Goal: Communication & Community: Answer question/provide support

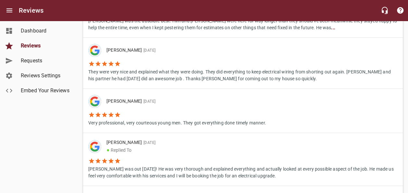
scroll to position [292, 0]
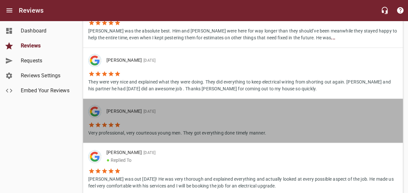
click at [157, 133] on p "Very professional, very courteous young men. They got everything done timely ma…" at bounding box center [177, 132] width 178 height 8
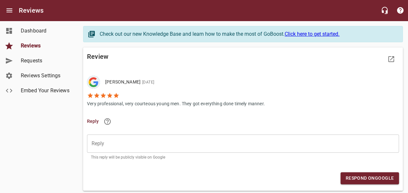
click at [137, 102] on p "Very professional, very courteous young men. They got everything done timely ma…" at bounding box center [176, 103] width 178 height 8
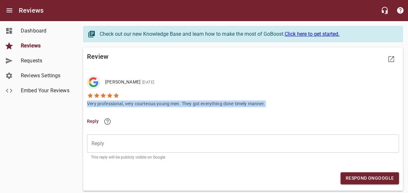
click at [137, 102] on p "Very professional, very courteous young men. They got everything done timely ma…" at bounding box center [176, 103] width 178 height 8
copy p "Very professional, very courteous young men. They got everything done timely ma…"
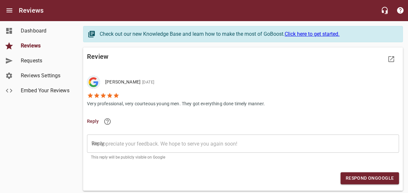
click at [116, 143] on textarea "Reply" at bounding box center [242, 143] width 303 height 6
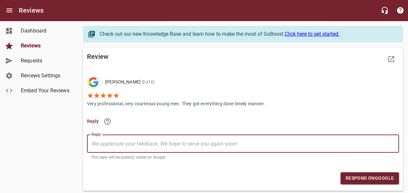
paste textarea "Thank you for your kind words! We're glad to hear our team was professional, co…"
type textarea "Thank you for your kind words! We're glad to hear our team was professional, co…"
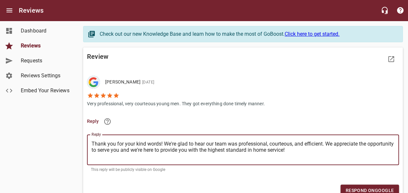
click at [160, 142] on textarea "Thank you for your kind words! We're glad to hear our team was professional, co…" at bounding box center [242, 149] width 303 height 18
type textarea "Thank you for your kind words,! We're glad to hear our team was professional, c…"
type textarea "Thank you for your kind words, ! We're glad to hear our team was professional, …"
type textarea "Thank you for your kind words, B! We're glad to hear our team was professional,…"
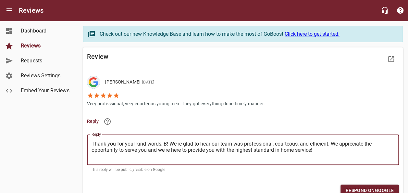
type textarea "Thank you for your kind words, Be! We're glad to hear our team was professional…"
type textarea "Thank you for your kind words, Bec! We're glad to hear our team was professiona…"
type textarea "Thank you for your kind words, [PERSON_NAME]! We're glad to hear our team was p…"
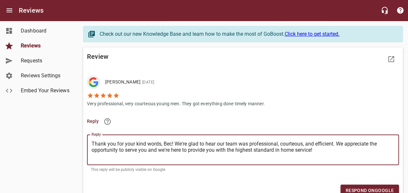
type textarea "Thank you for your kind words, [PERSON_NAME]! We're glad to hear our team was p…"
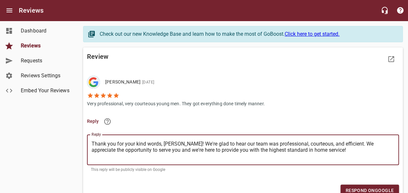
click at [351, 187] on span "Respond on Google" at bounding box center [369, 190] width 48 height 8
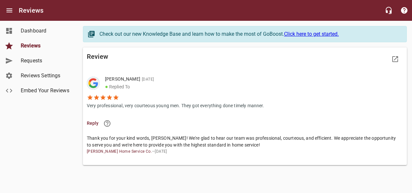
click at [36, 47] on span "Reviews" at bounding box center [45, 46] width 49 height 8
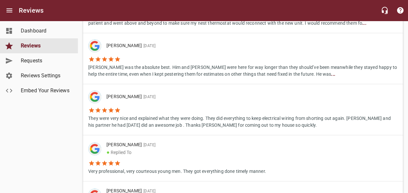
scroll to position [227, 0]
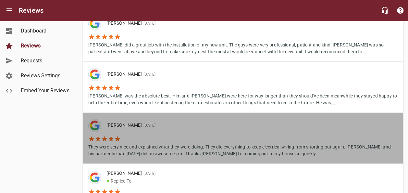
click at [150, 136] on li "They were very nice and explained what they were doing. They did everything to …" at bounding box center [242, 144] width 309 height 25
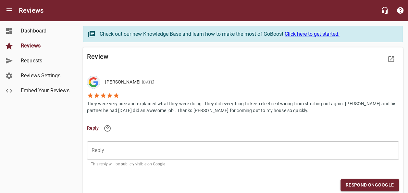
click at [145, 105] on p "They were very nice and explained what they were doing. They did everything to …" at bounding box center [243, 106] width 312 height 15
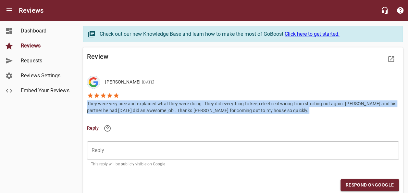
click at [145, 105] on p "They were very nice and explained what they were doing. They did everything to …" at bounding box center [243, 106] width 312 height 15
copy p "They were very nice and explained what they were doing. They did everything to …"
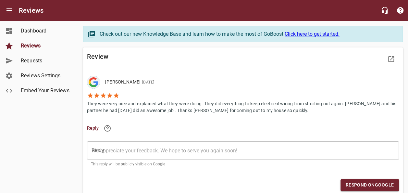
click at [136, 150] on textarea "Reply" at bounding box center [242, 150] width 303 height 6
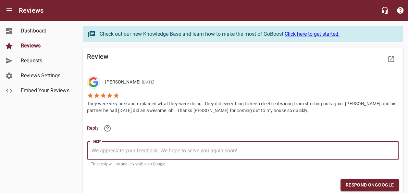
paste textarea "Thank you for the great feedback! We're so glad [PERSON_NAME] and his partner w…"
type textarea "Thank you for the great feedback! We're so glad [PERSON_NAME] and his partner w…"
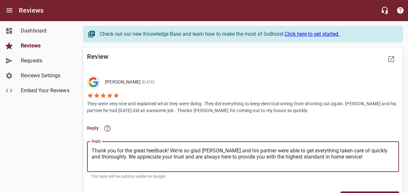
click at [166, 150] on textarea "Thank you for the great feedback! We're so glad [PERSON_NAME] and his partner w…" at bounding box center [242, 156] width 303 height 18
type textarea "Thank you for the great feedback,! We're so glad [PERSON_NAME] and his partner …"
type textarea "Thank you for the great feedback, ! We're so glad [PERSON_NAME] and his partner…"
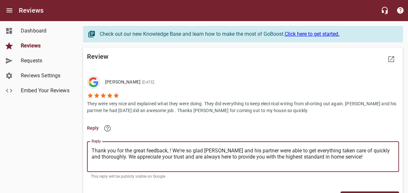
type textarea "Thank you for the great feedback, M! We're so glad [PERSON_NAME] and his partne…"
type textarea "Thank you for the great feedback, Mi! We're so glad [PERSON_NAME] and his partn…"
type textarea "Thank you for the great feedback, Mic! We're so glad [PERSON_NAME] and his part…"
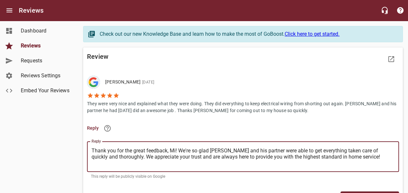
type textarea "Thank you for the great feedback, Mic! We're so glad [PERSON_NAME] and his part…"
type textarea "Thank you for the great feedback, Mich! We're so glad [PERSON_NAME] and his par…"
type textarea "Thank you for the great feedback, [PERSON_NAME]! We're so glad [PERSON_NAME] an…"
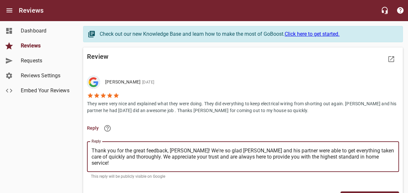
type textarea "Thank you for the great feedback, [PERSON_NAME]! We're so glad [PERSON_NAME] an…"
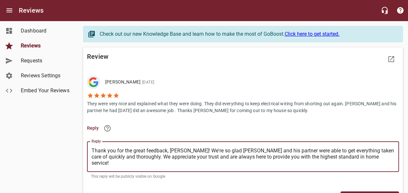
type textarea "Thank you for the great feedback, [PERSON_NAME]! We're so glad [PERSON_NAME] an…"
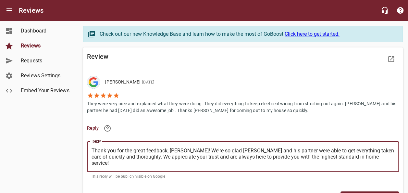
type textarea "Thank you for the great feedback, [PERSON_NAME]! We're so glad [PERSON_NAME] an…"
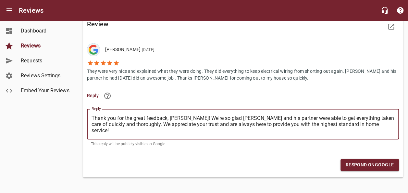
scroll to position [43, 0]
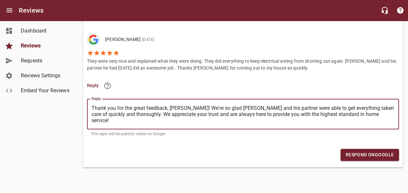
type textarea "Thank you for the great feedback, [PERSON_NAME]! We're so glad [PERSON_NAME] an…"
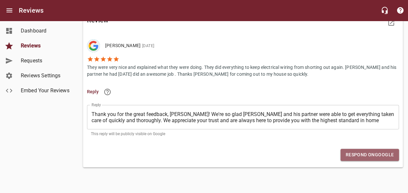
scroll to position [37, 0]
click at [368, 153] on span "Respond on Google" at bounding box center [369, 154] width 48 height 8
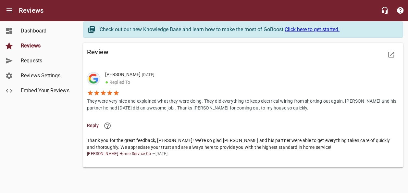
click at [30, 44] on span "Reviews" at bounding box center [45, 46] width 49 height 8
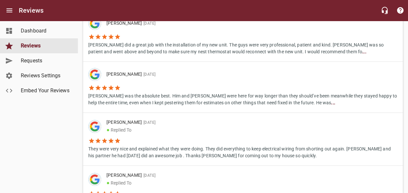
scroll to position [162, 0]
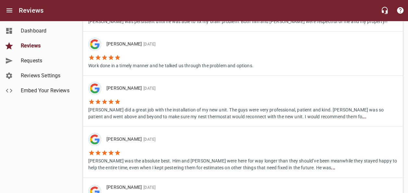
click at [141, 144] on li "[PERSON_NAME] [DATE]" at bounding box center [242, 139] width 309 height 13
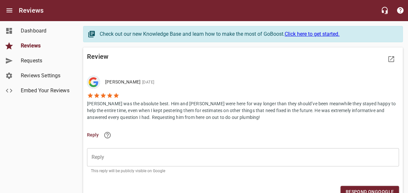
click at [152, 115] on p "[PERSON_NAME] was the absolute best. Him and [PERSON_NAME] were here for way lo…" at bounding box center [243, 110] width 312 height 22
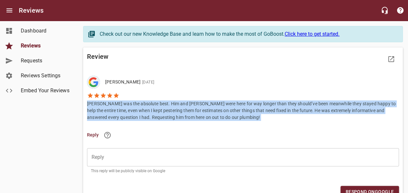
click at [152, 115] on p "[PERSON_NAME] was the absolute best. Him and [PERSON_NAME] were here for way lo…" at bounding box center [243, 110] width 312 height 22
copy p "[PERSON_NAME] was the absolute best. Him and [PERSON_NAME] were here for way lo…"
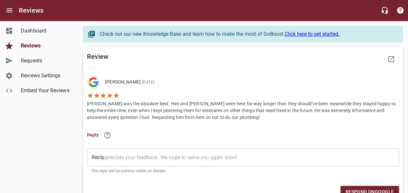
click at [127, 154] on textarea "Reply" at bounding box center [242, 157] width 303 height 6
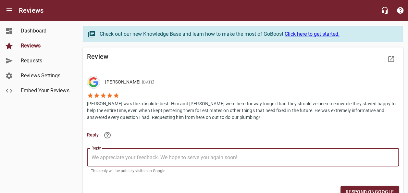
paste textarea "Thank you so much for the kind words! We're thrilled to hear [PERSON_NAME] and …"
type textarea "Thank you so much for the kind words! We're thrilled to hear [PERSON_NAME] and …"
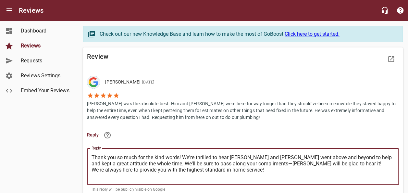
click at [178, 157] on textarea "Thank you so much for the kind words! We're thrilled to hear [PERSON_NAME] and …" at bounding box center [242, 166] width 303 height 25
type textarea "Thank you so much for the kind words,! We're thrilled to hear [PERSON_NAME] and…"
type textarea "Thank you so much for the kind words, ! We're thrilled to hear [PERSON_NAME] an…"
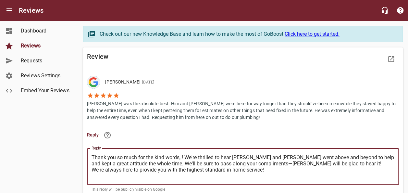
type textarea "Thank you so much for the kind words, R! We're thrilled to hear [PERSON_NAME] a…"
type textarea "Thank you so much for the kind words, Re! We're thrilled to hear [PERSON_NAME] …"
type textarea "Thank you so much for the kind words, Reb! We're thrilled to hear [PERSON_NAME]…"
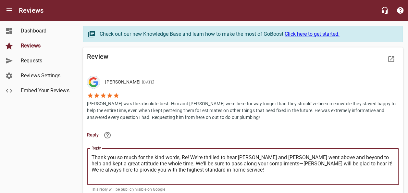
type textarea "Thank you so much for the kind words, Reb! We're thrilled to hear [PERSON_NAME]…"
type textarea "Thank you so much for the kind words, Rebe! We're thrilled to hear [PERSON_NAME…"
type textarea "Thank you so much for the kind words, [PERSON_NAME]! We're thrilled to hear [PE…"
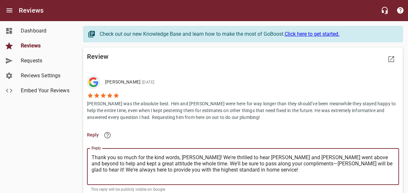
type textarea "Thank you so much for the kind words, [PERSON_NAME]! We're thrilled to hear [PE…"
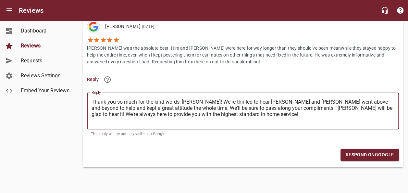
scroll to position [56, 0]
type textarea "Thank you so much for the kind words, [PERSON_NAME]! We're thrilled to hear [PE…"
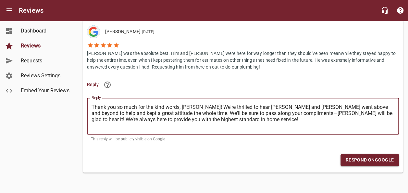
click at [354, 156] on span "Respond on Google" at bounding box center [369, 160] width 48 height 8
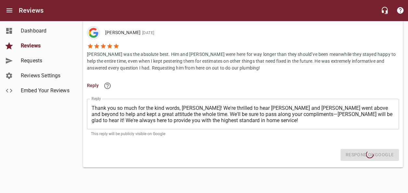
scroll to position [19, 0]
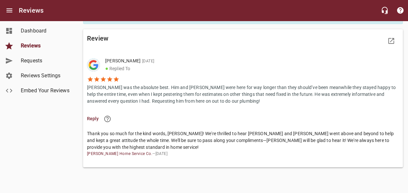
click at [27, 46] on span "Reviews" at bounding box center [45, 46] width 49 height 8
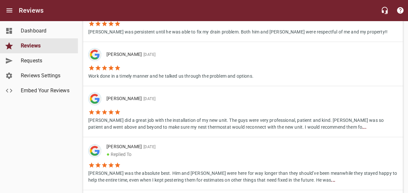
scroll to position [162, 0]
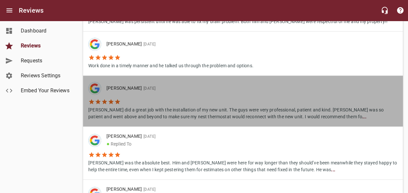
click at [114, 101] on icon at bounding box center [117, 101] width 6 height 6
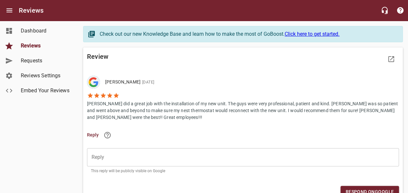
click at [139, 106] on p "[PERSON_NAME] did a great job with the installation of my new unit. The guys we…" at bounding box center [243, 110] width 312 height 22
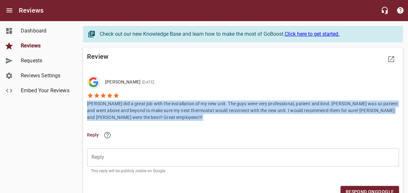
click at [139, 106] on p "[PERSON_NAME] did a great job with the installation of my new unit. The guys we…" at bounding box center [243, 110] width 312 height 22
copy p "[PERSON_NAME] did a great job with the installation of my new unit. The guys we…"
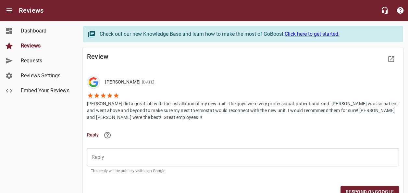
click at [115, 161] on div "​" at bounding box center [243, 157] width 312 height 18
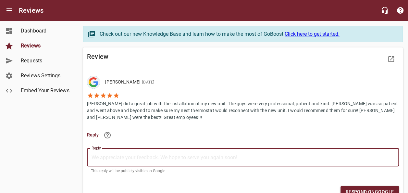
paste textarea "Thank you for the fantastic feedback! We're so glad to hear that [PERSON_NAME] …"
type textarea "Thank you for the fantastic feedback! We're so glad to hear that [PERSON_NAME] …"
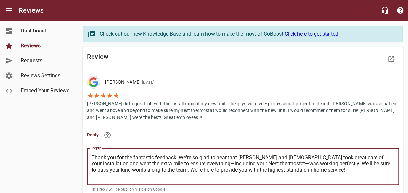
click at [175, 157] on textarea "Thank you for the fantastic feedback! We're so glad to hear that [PERSON_NAME] …" at bounding box center [242, 166] width 303 height 25
type textarea "Thank you for the fantastic feedback,! We're so glad to hear that [PERSON_NAME]…"
type textarea "Thank you for the fantastic feedback, ! We're so glad to hear that [PERSON_NAME…"
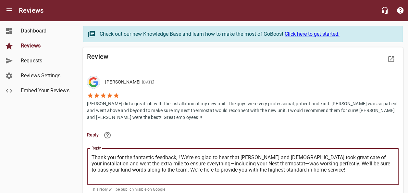
type textarea "Thank you for the fantastic feedback, A! We're so glad to hear that [PERSON_NAM…"
type textarea "Thank you for the fantastic feedback, As! We're so glad to hear that [PERSON_NA…"
type textarea "Thank you for the fantastic feedback, [PERSON_NAME]! We're so glad to hear that…"
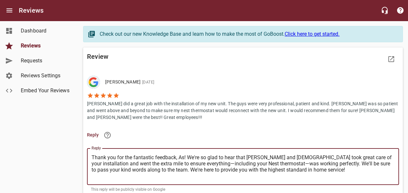
type textarea "Thank you for the fantastic feedback, [PERSON_NAME]! We're so glad to hear that…"
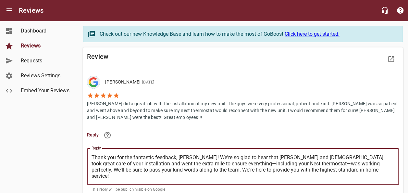
type textarea "Thank you for the fantastic feedback, [PERSON_NAME]! We're so glad to hear that…"
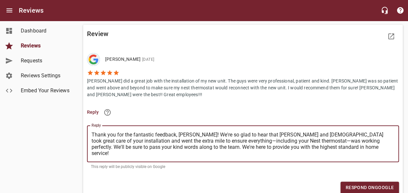
scroll to position [32, 0]
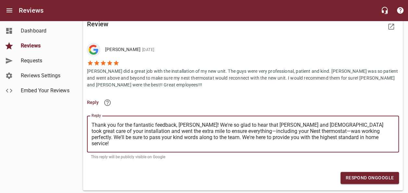
type textarea "Thank you for the fantastic feedback, [PERSON_NAME]! We're so glad to hear that…"
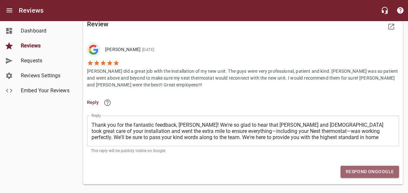
click at [377, 175] on button "Respond on Google" at bounding box center [369, 171] width 58 height 12
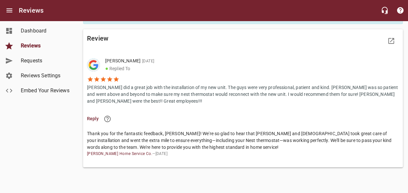
scroll to position [19, 0]
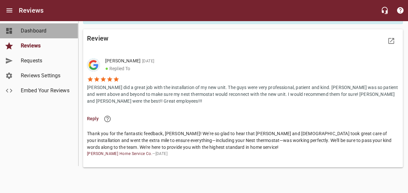
click at [33, 31] on span "Dashboard" at bounding box center [45, 31] width 49 height 8
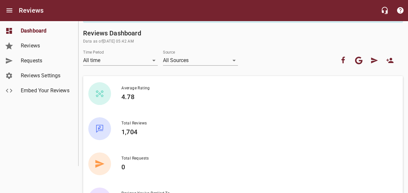
click at [31, 47] on span "Reviews" at bounding box center [45, 46] width 49 height 8
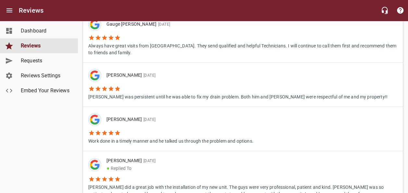
scroll to position [97, 0]
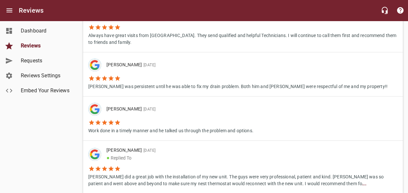
click at [144, 121] on li "Work done in a timely manner and he talked us through the problem and options." at bounding box center [170, 124] width 165 height 18
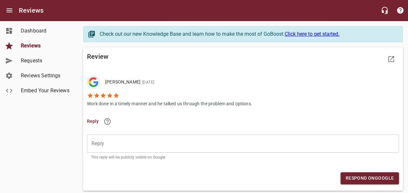
click at [161, 102] on p "Work done in a timely manner and he talked us through the problem and options." at bounding box center [169, 103] width 165 height 8
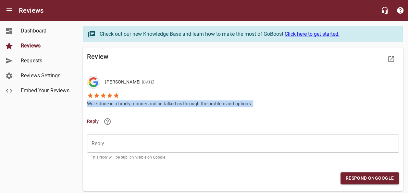
click at [161, 102] on p "Work done in a timely manner and he talked us through the problem and options." at bounding box center [169, 103] width 165 height 8
copy p "Work done in a timely manner and he talked us through the problem and options."
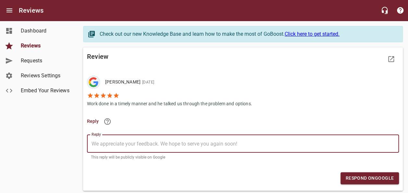
click at [114, 143] on textarea "Reply" at bounding box center [242, 143] width 303 height 6
paste textarea "Thank you for sharing your experience! We're glad to hear everything was comple…"
type textarea "Thank you for sharing your experience! We're glad to hear everything was comple…"
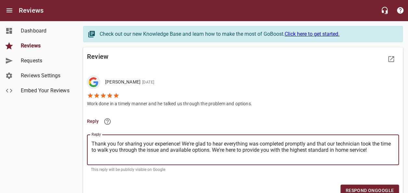
click at [177, 143] on textarea "Thank you for sharing your experience! We're glad to hear everything was comple…" at bounding box center [242, 149] width 303 height 18
type textarea "Thank you for sharing your experience,! We're glad to hear everything was compl…"
type textarea "Thank you for sharing your experience, ! We're glad to hear everything was comp…"
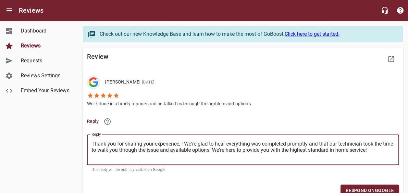
type textarea "Thank you for sharing your experience, K! We're glad to hear everything was com…"
type textarea "Thank you for sharing your experience, Ka! We're glad to hear everything was co…"
type textarea "Thank you for sharing your experience, [PERSON_NAME]! We're glad to hear everyt…"
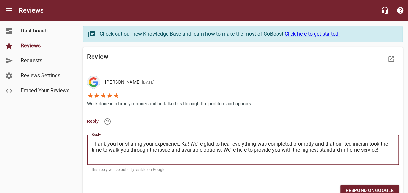
type textarea "Thank you for sharing your experience, [PERSON_NAME]! We're glad to hear everyt…"
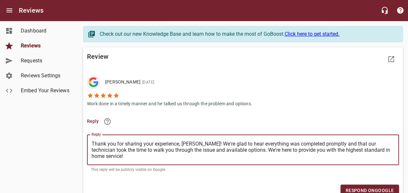
type textarea "Thank you for sharing your experience, [PERSON_NAME]! We're glad to hear everyt…"
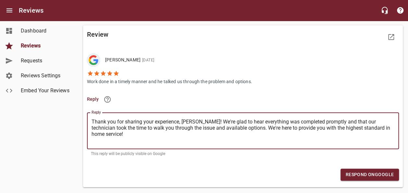
scroll to position [32, 0]
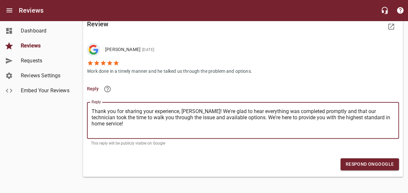
type textarea "Thank you for sharing your experience, [PERSON_NAME]! We're glad to hear everyt…"
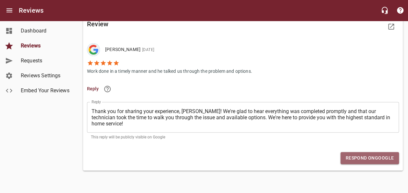
click at [366, 162] on button "Respond on Google" at bounding box center [369, 158] width 58 height 12
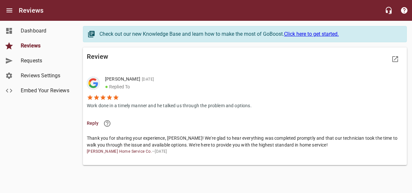
click at [31, 45] on span "Reviews" at bounding box center [45, 46] width 49 height 8
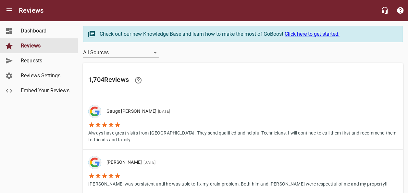
scroll to position [32, 0]
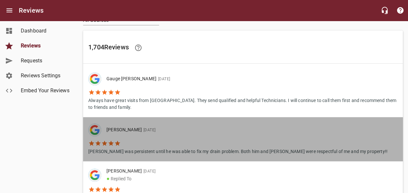
click at [130, 140] on li "[PERSON_NAME] was persistent until he was able to fix my drain problem. Both hi…" at bounding box center [237, 145] width 299 height 18
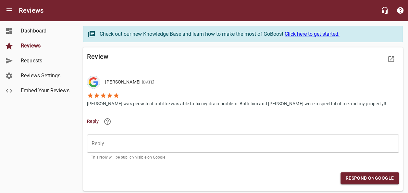
click at [144, 102] on p "[PERSON_NAME] was persistent until he was able to fix my drain problem. Both hi…" at bounding box center [236, 103] width 299 height 8
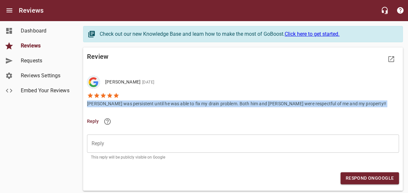
click at [144, 102] on p "[PERSON_NAME] was persistent until he was able to fix my drain problem. Both hi…" at bounding box center [236, 103] width 299 height 8
copy p "[PERSON_NAME] was persistent until he was able to fix my drain problem. Both hi…"
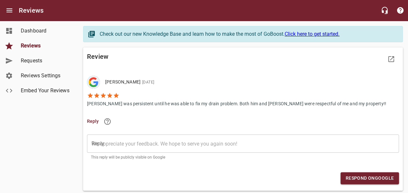
click at [145, 145] on textarea "Reply" at bounding box center [242, 143] width 303 height 6
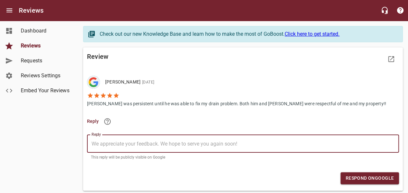
paste textarea "Thank you for your kind words! We're so glad [PERSON_NAME] and [PERSON_NAME] we…"
type textarea "Thank you for your kind words! We're so glad [PERSON_NAME] and [PERSON_NAME] we…"
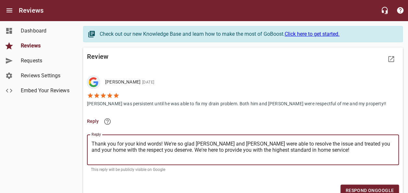
click at [160, 145] on textarea "Thank you for your kind words! We're so glad [PERSON_NAME] and [PERSON_NAME] we…" at bounding box center [242, 149] width 303 height 18
type textarea "Thank you for your kind words,! We're so glad [PERSON_NAME] and [PERSON_NAME] w…"
type textarea "Thank you for your kind words, ! We're so glad [PERSON_NAME] and [PERSON_NAME] …"
type textarea "Thank you for your kind words, M! We're so glad [PERSON_NAME] and [PERSON_NAME]…"
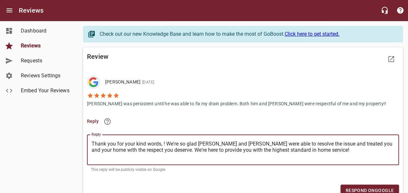
type textarea "Thank you for your kind words, M! We're so glad [PERSON_NAME] and [PERSON_NAME]…"
type textarea "Thank you for your kind words, [PERSON_NAME]! We're so glad [PERSON_NAME] and […"
type textarea "Thank you for your kind words, Mar! We're so glad [PERSON_NAME] and [PERSON_NAM…"
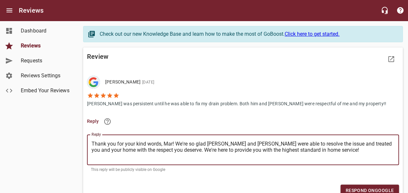
type textarea "Thank you for your kind words, [PERSON_NAME]! We're so glad [PERSON_NAME] and […"
click at [385, 186] on span "Respond on Google" at bounding box center [369, 190] width 48 height 8
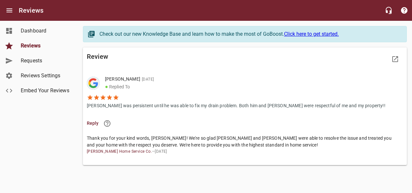
click at [31, 45] on span "Reviews" at bounding box center [45, 46] width 49 height 8
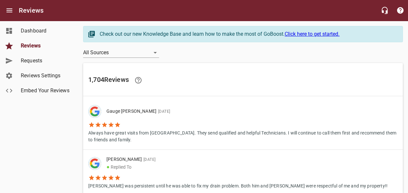
click at [135, 129] on p "Always have great visits from [GEOGRAPHIC_DATA]. They send qualified and helpfu…" at bounding box center [242, 135] width 309 height 15
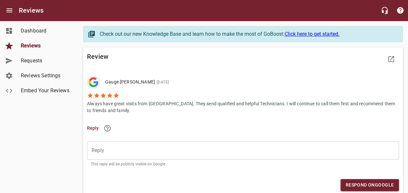
click at [117, 102] on p "Always have great visits from [GEOGRAPHIC_DATA]. They send qualified and helpfu…" at bounding box center [243, 106] width 312 height 15
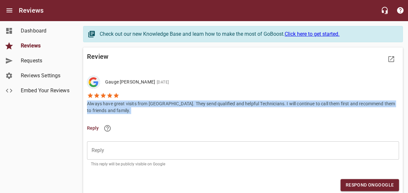
click at [117, 102] on p "Always have great visits from [GEOGRAPHIC_DATA]. They send qualified and helpfu…" at bounding box center [243, 106] width 312 height 15
copy p "Always have great visits from [GEOGRAPHIC_DATA]. They send qualified and helpfu…"
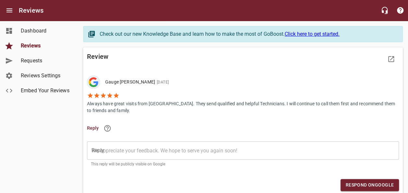
click at [138, 153] on textarea "Reply" at bounding box center [242, 150] width 303 height 6
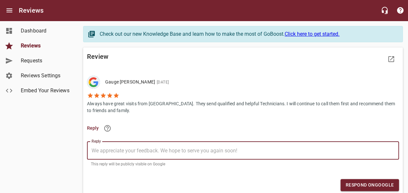
paste textarea "Thank you for the continued trust and kind words! We're grateful to be your fir…"
type textarea "Thank you for the continued trust and kind words! We're grateful to be your fir…"
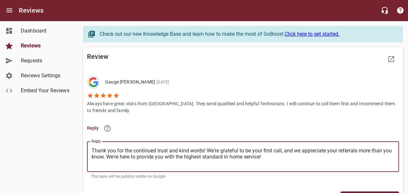
click at [203, 149] on textarea "Thank you for the continued trust and kind words! We're grateful to be your fir…" at bounding box center [242, 156] width 303 height 18
type textarea "Thank you for the continued trust and kind words,! We're grateful to be your fi…"
type textarea "Thank you for the continued trust and kind words, ! We're grateful to be your f…"
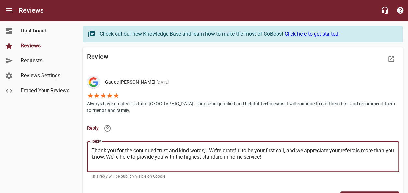
type textarea "Thank you for the continued trust and kind words, G! We're grateful to be your …"
type textarea "Thank you for the continued trust and kind words, Ga! We're grateful to be your…"
type textarea "Thank you for the continued trust and kind words, Gag! We're grateful to be you…"
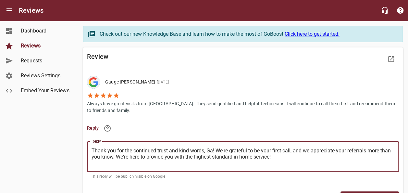
type textarea "Thank you for the continued trust and kind words, Gag! We're grateful to be you…"
type textarea "Thank you for the continued trust and kind words, Ga! We're grateful to be your…"
type textarea "Thank you for the continued trust and kind words, Gau! We're grateful to be you…"
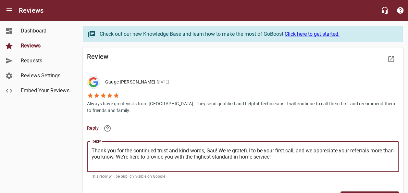
type textarea "Thank you for the continued trust and kind words, [PERSON_NAME]! We're grateful…"
type textarea "Thank you for the continued trust and kind words, Gauge! We're grateful to be y…"
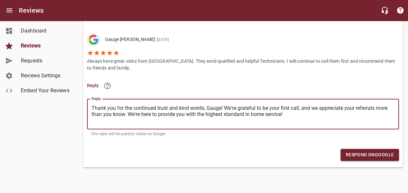
scroll to position [43, 0]
type textarea "Thank you for the continued trust and kind words, Gauge! We're grateful to be y…"
click at [380, 152] on span "Respond on Google" at bounding box center [369, 154] width 48 height 8
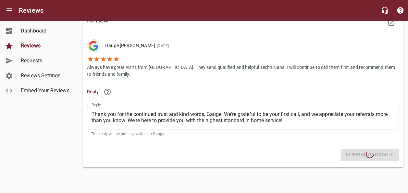
scroll to position [6, 0]
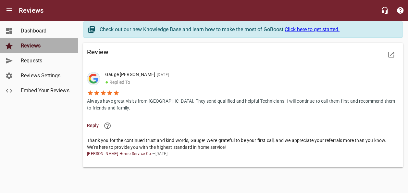
click at [41, 45] on span "Reviews" at bounding box center [45, 46] width 49 height 8
